Goal: Check status: Check status

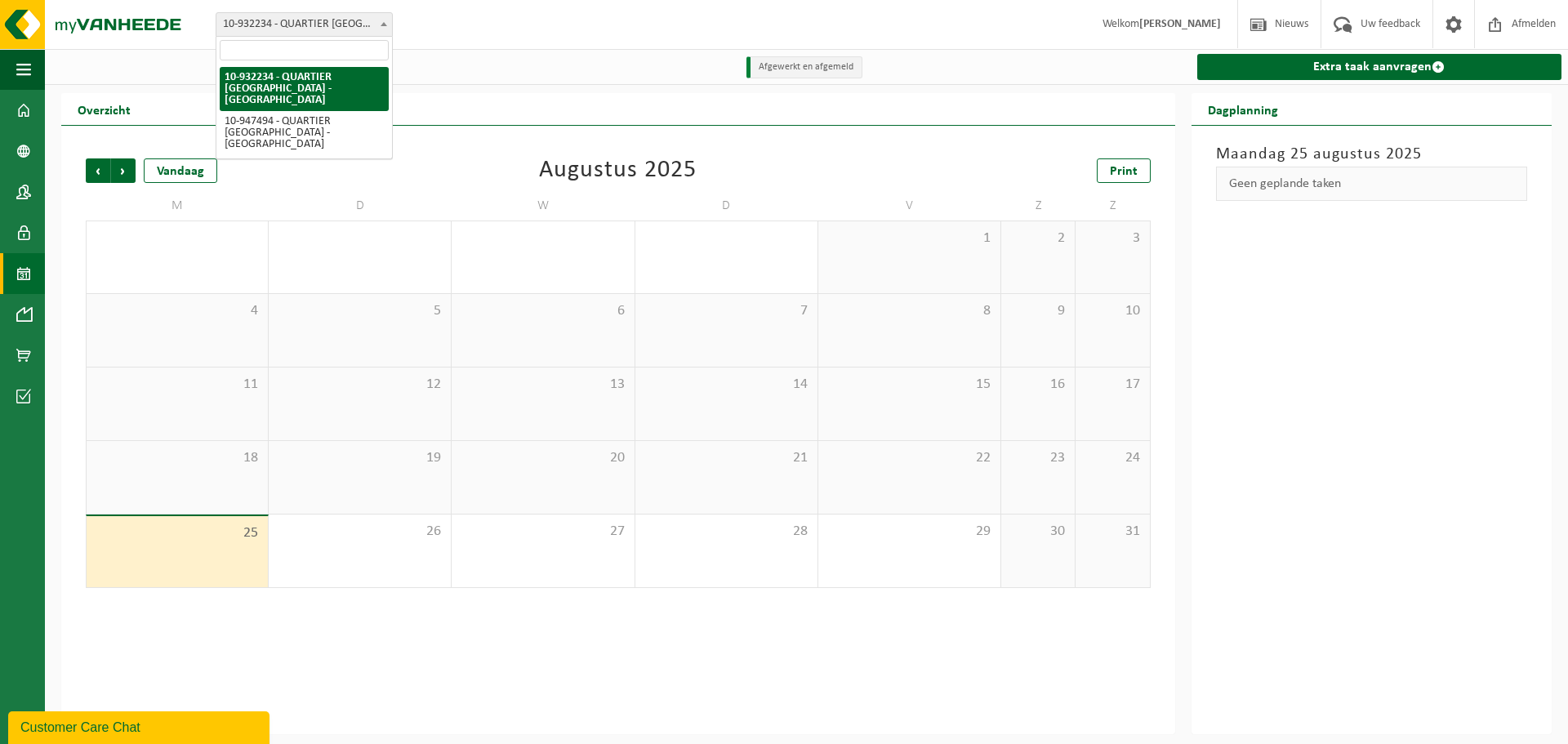
click at [385, 21] on span at bounding box center [383, 23] width 16 height 21
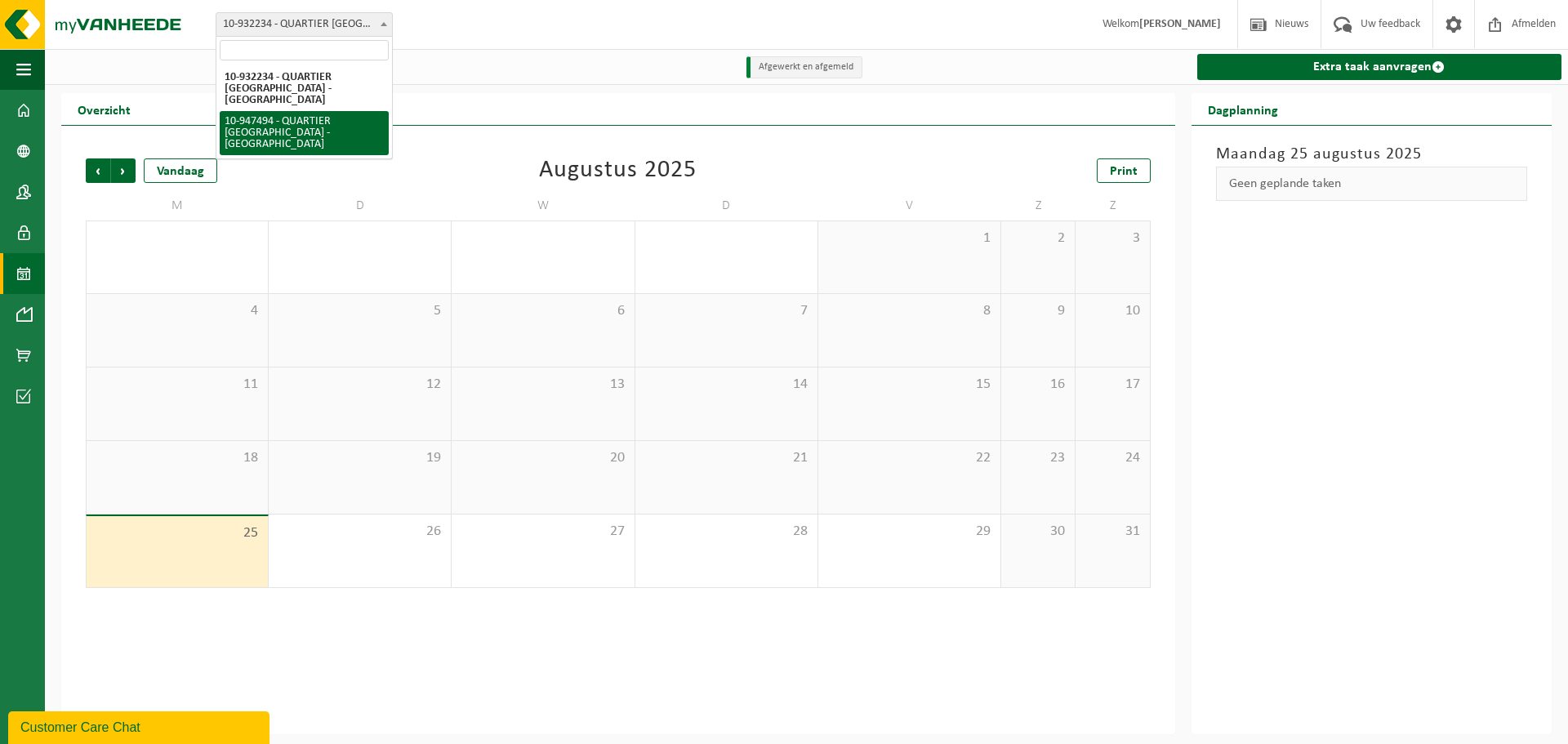
select select "142200"
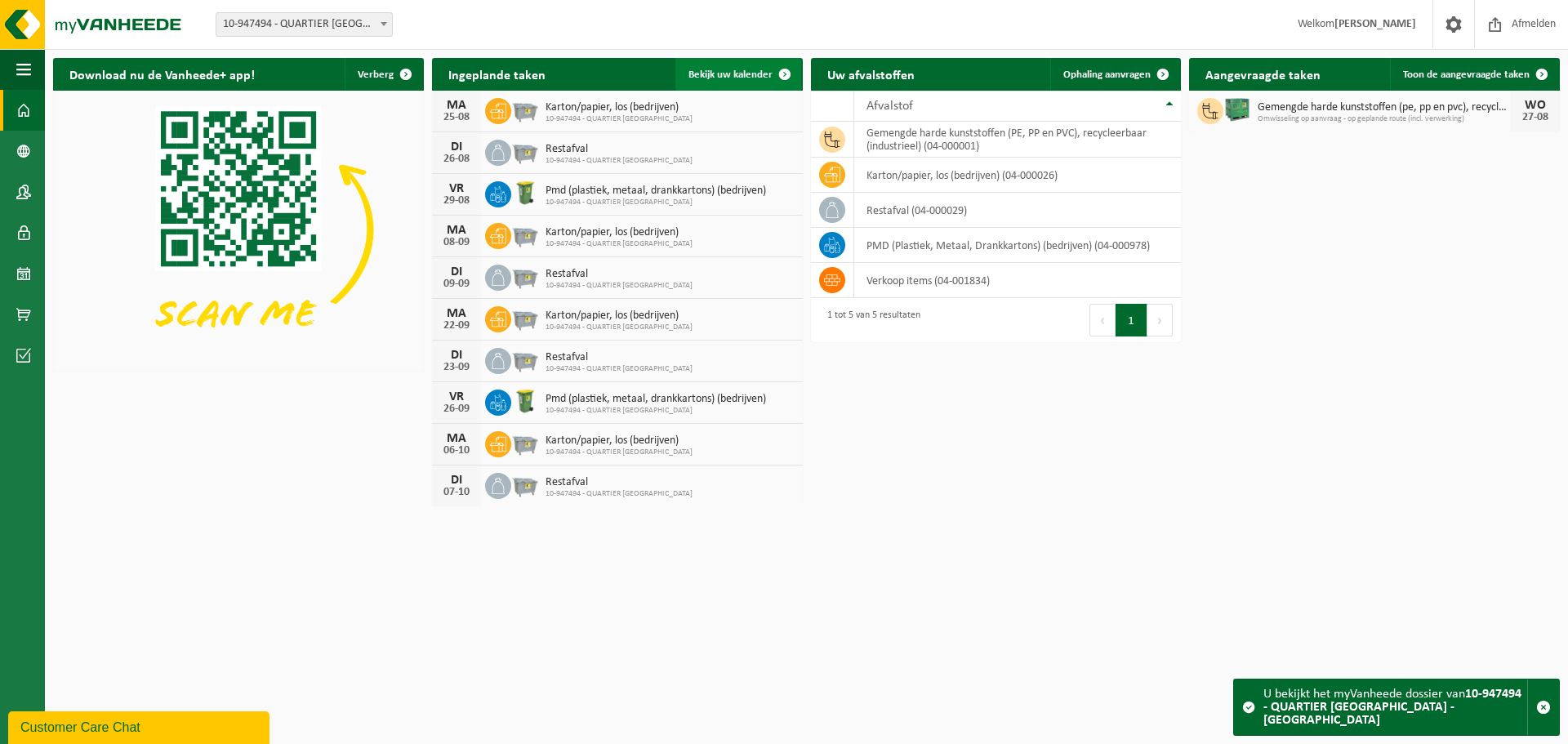
click at [751, 79] on span "Bekijk uw kalender" at bounding box center [730, 74] width 84 height 11
